Goal: Navigation & Orientation: Find specific page/section

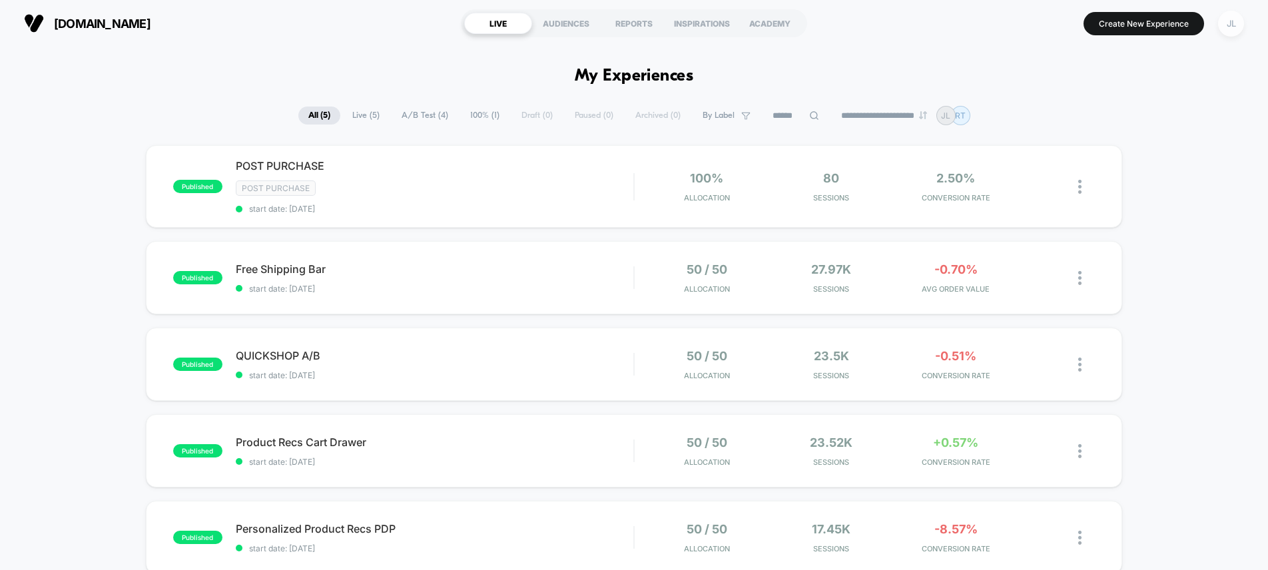
click at [1237, 26] on div "JL" at bounding box center [1231, 24] width 26 height 26
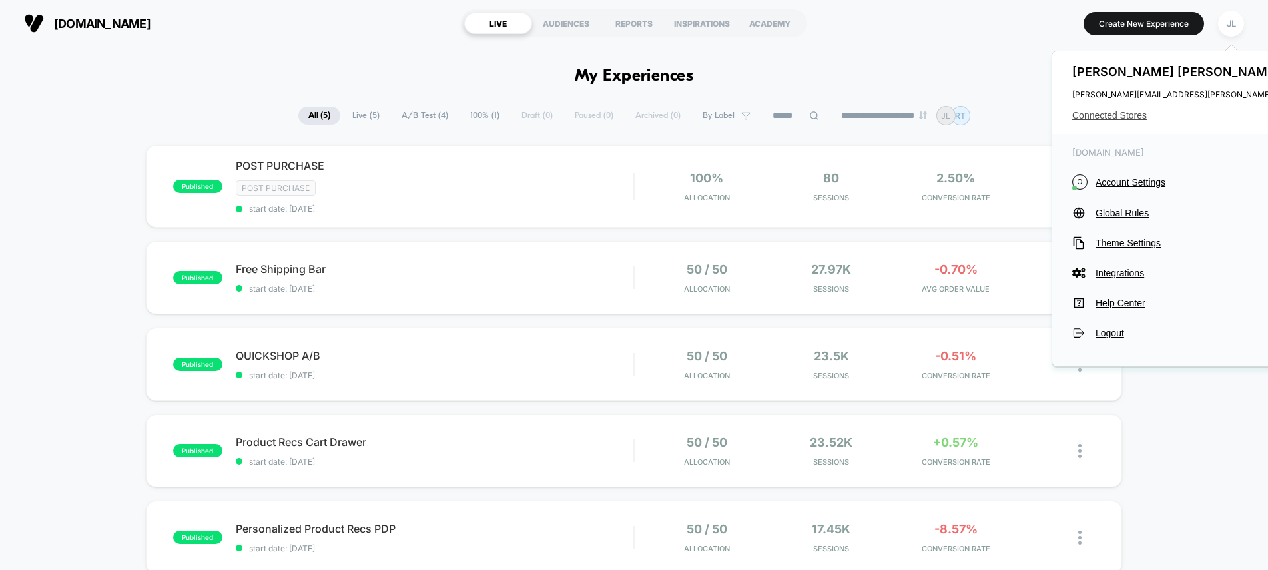
click at [1122, 113] on span "Connected Stores" at bounding box center [1204, 115] width 264 height 11
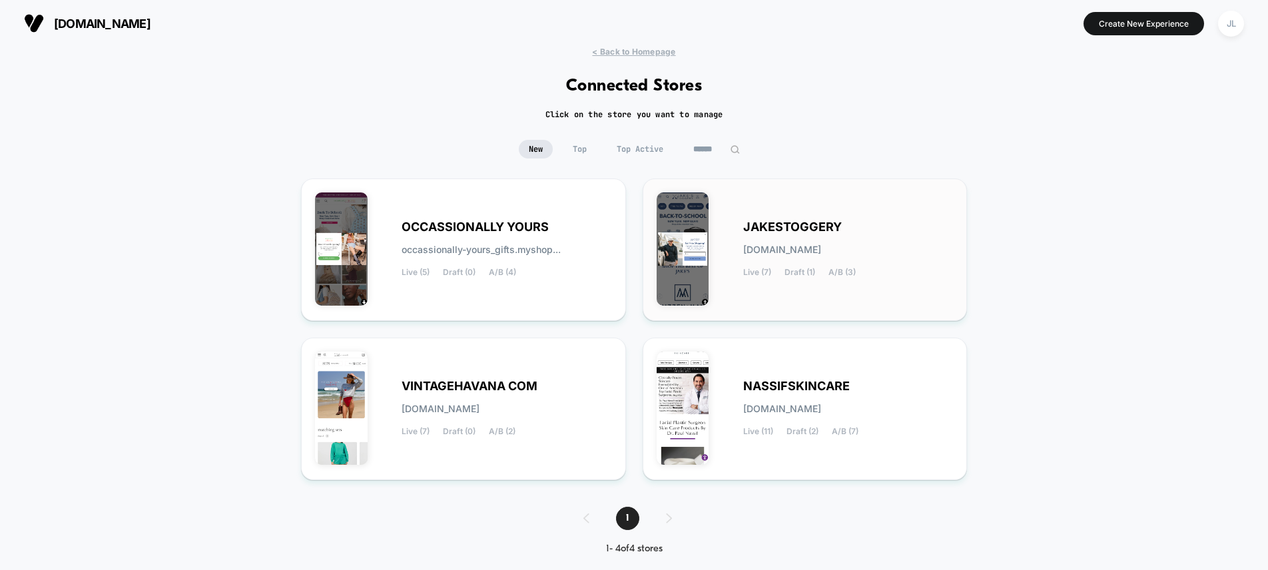
click at [738, 278] on div "JAKESTOGGERY jakestoggery.myshopify.com Live (7) Draft (1) A/B (3)" at bounding box center [804, 249] width 297 height 115
